Goal: Navigation & Orientation: Find specific page/section

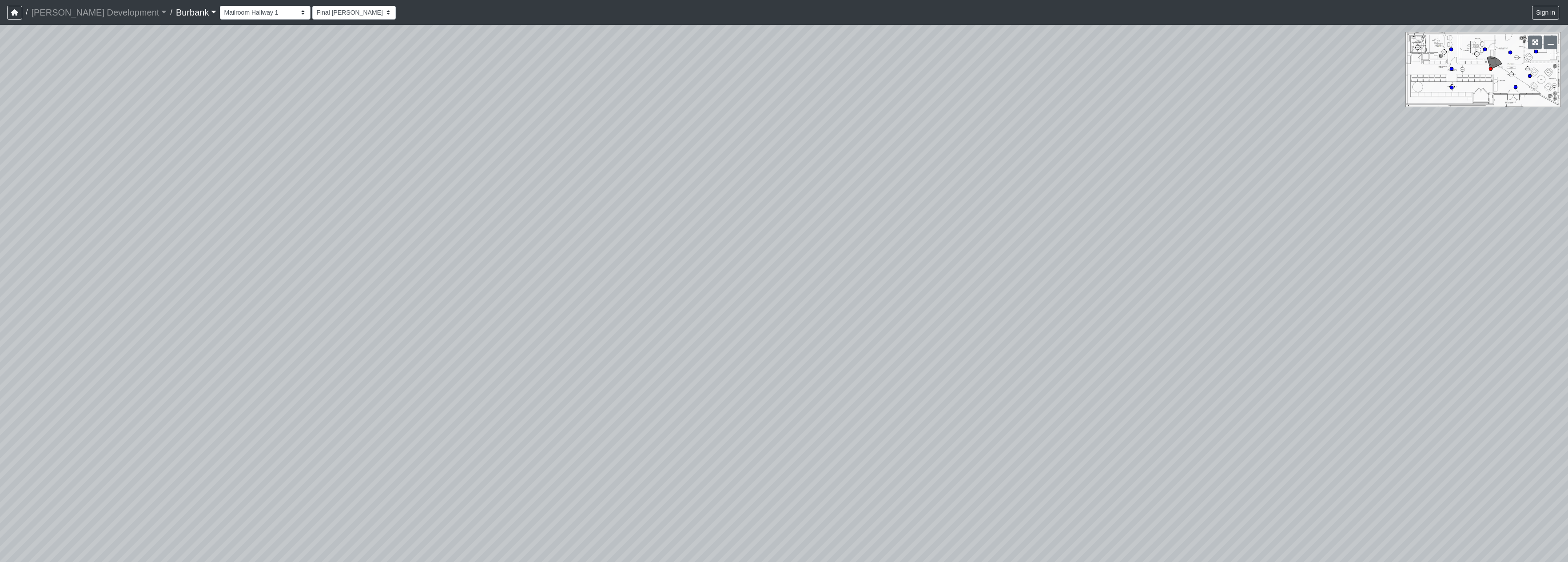
select select "qzw6rpaqwYniedWz1FTmNu"
drag, startPoint x: 886, startPoint y: 271, endPoint x: 402, endPoint y: 135, distance: 502.7
click at [402, 135] on div "Loading... Mailroom Hallway 2 Loading... Lobby Loading... Entry" at bounding box center [784, 293] width 1568 height 538
drag, startPoint x: 659, startPoint y: 443, endPoint x: 901, endPoint y: 233, distance: 320.4
click at [903, 225] on div "Loading... Mailroom Hallway 2 Loading... Lobby Loading... Entry" at bounding box center [784, 293] width 1568 height 538
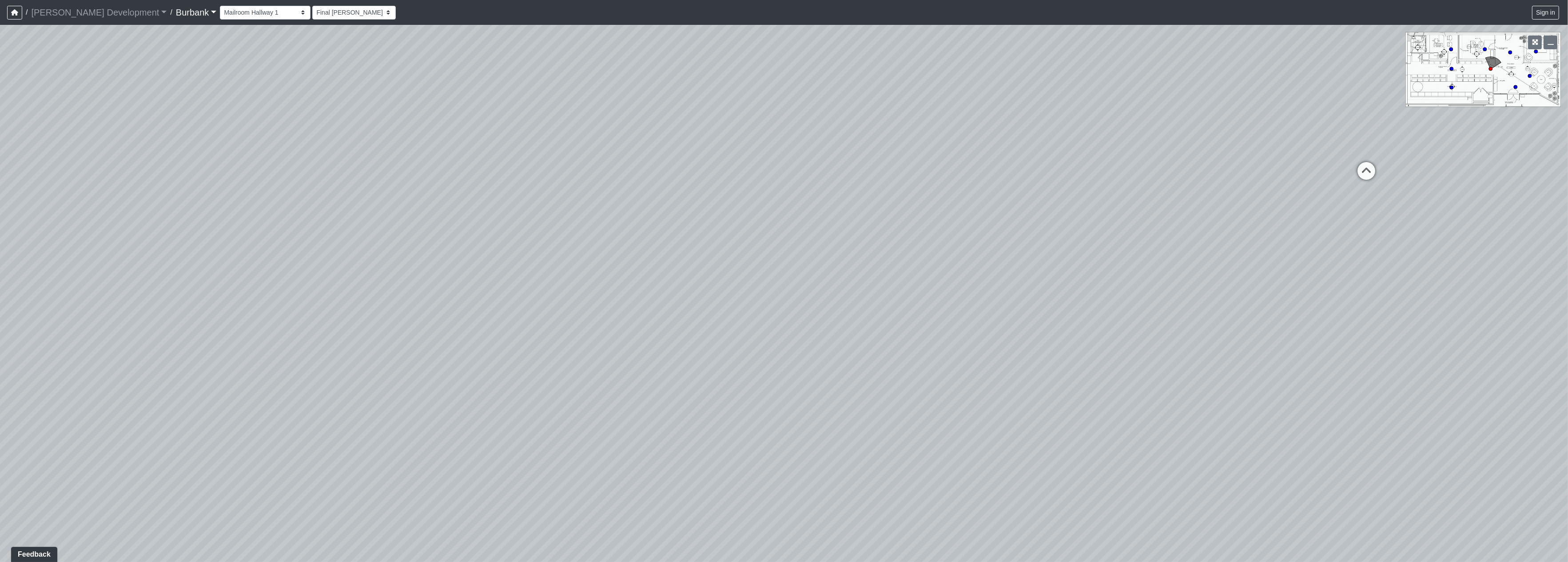
drag, startPoint x: 413, startPoint y: 354, endPoint x: 1017, endPoint y: 528, distance: 628.6
click at [1017, 528] on div "Loading... Mailroom Hallway 2 Loading... Lobby Loading... Entry" at bounding box center [784, 293] width 1568 height 537
drag, startPoint x: 404, startPoint y: 338, endPoint x: 956, endPoint y: 268, distance: 556.4
click at [956, 268] on div "Loading... Mailroom Hallway 2 Loading... Lobby Loading... Entry" at bounding box center [784, 293] width 1568 height 537
drag, startPoint x: 782, startPoint y: 300, endPoint x: 844, endPoint y: 317, distance: 64.3
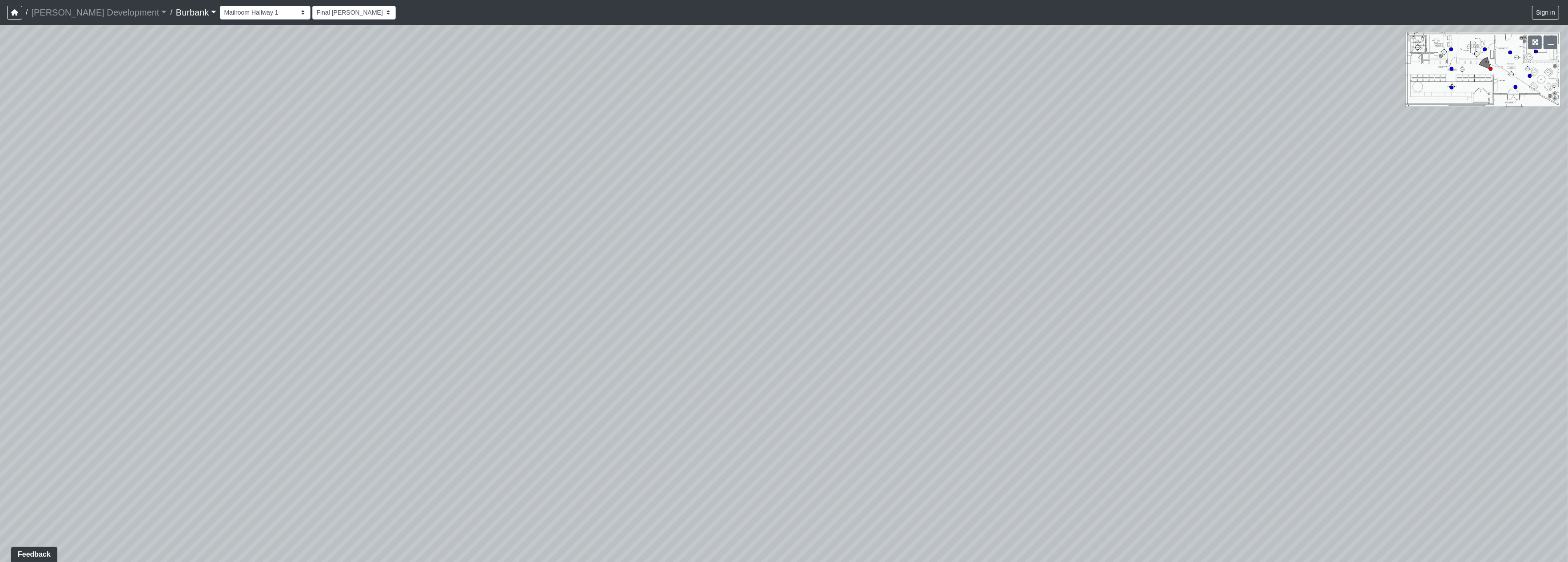
click at [844, 317] on div "Loading... Mailroom Hallway 2 Loading... Lobby Loading... Entry" at bounding box center [784, 293] width 1568 height 537
